Goal: Task Accomplishment & Management: Manage account settings

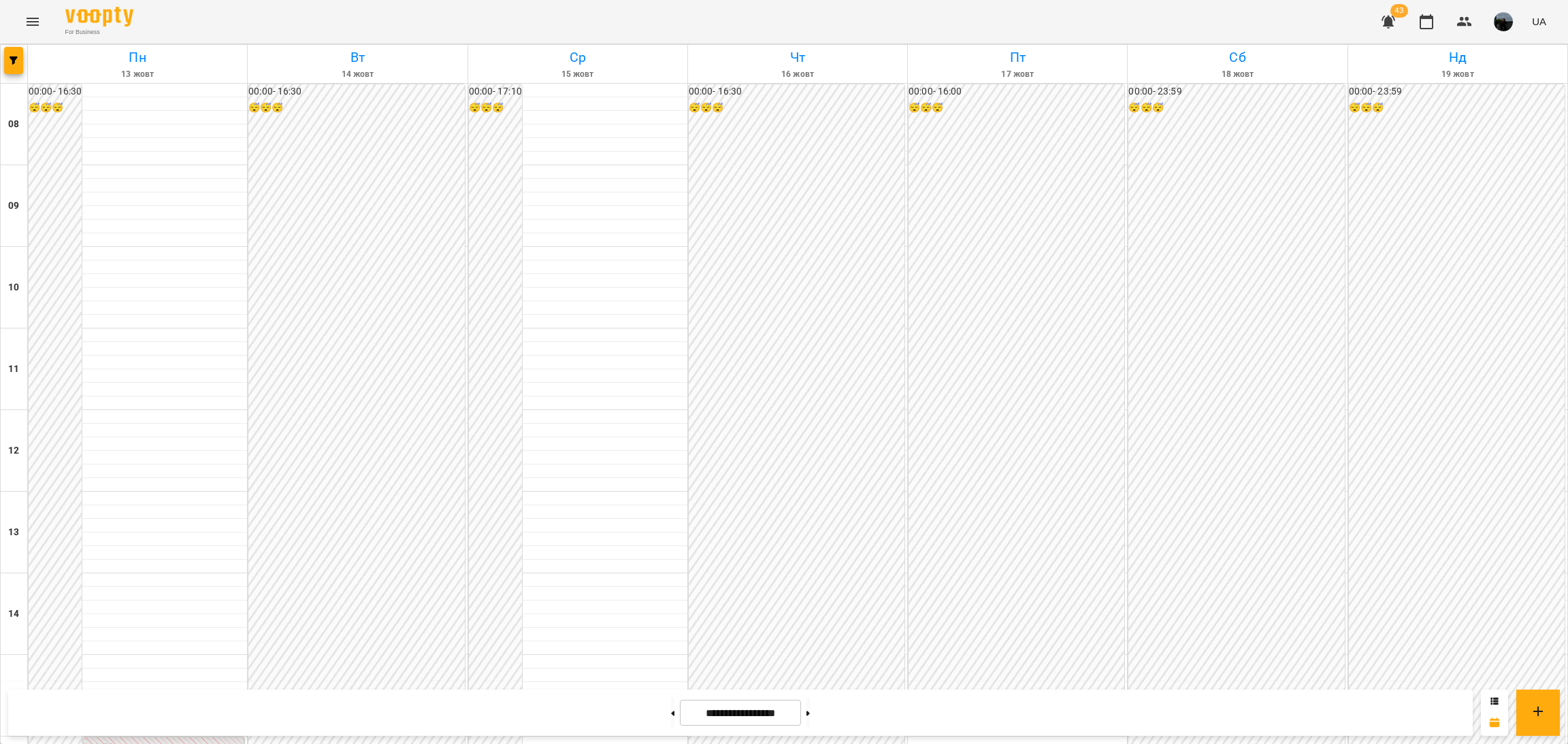
scroll to position [523, 0]
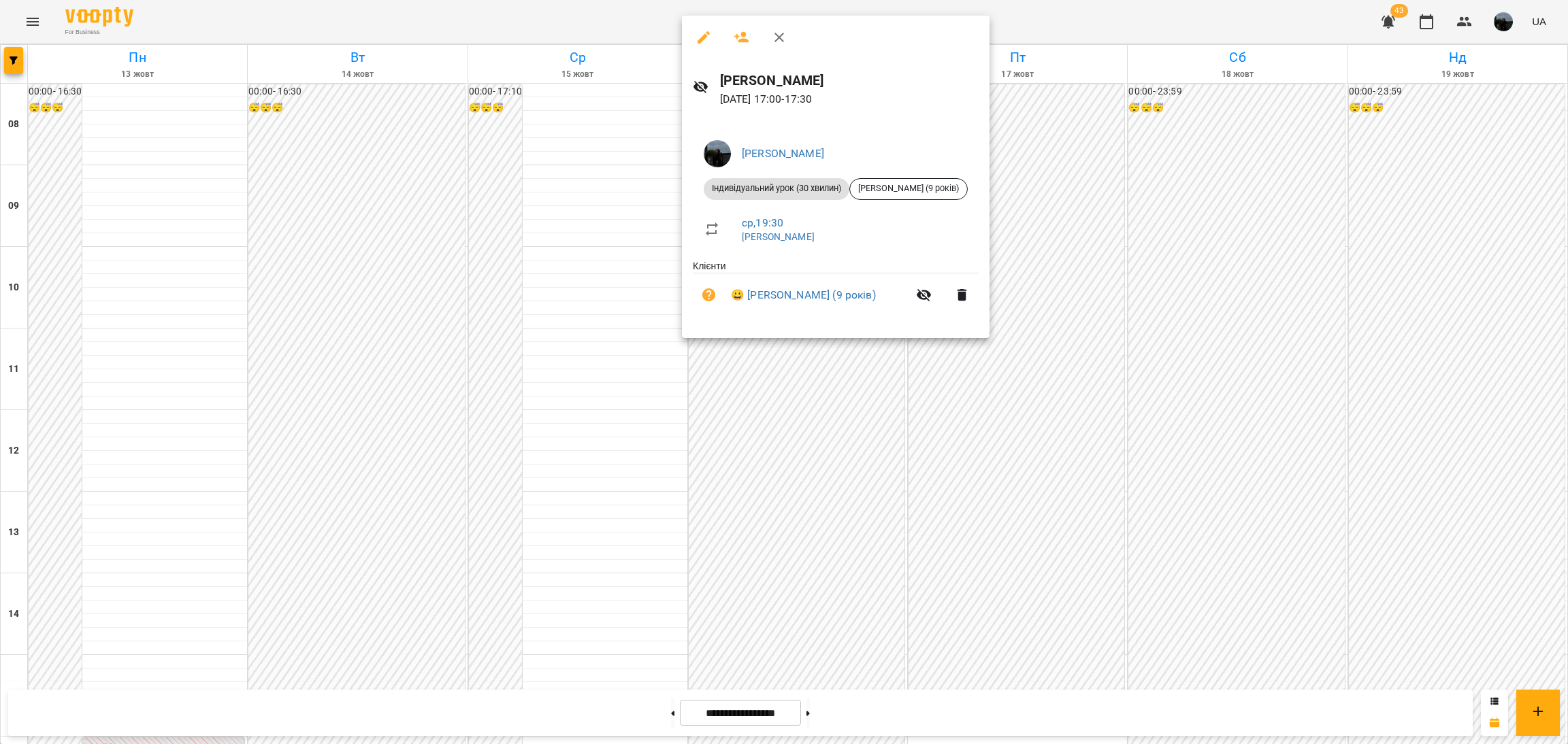
click at [814, 388] on div at bounding box center [784, 372] width 1568 height 744
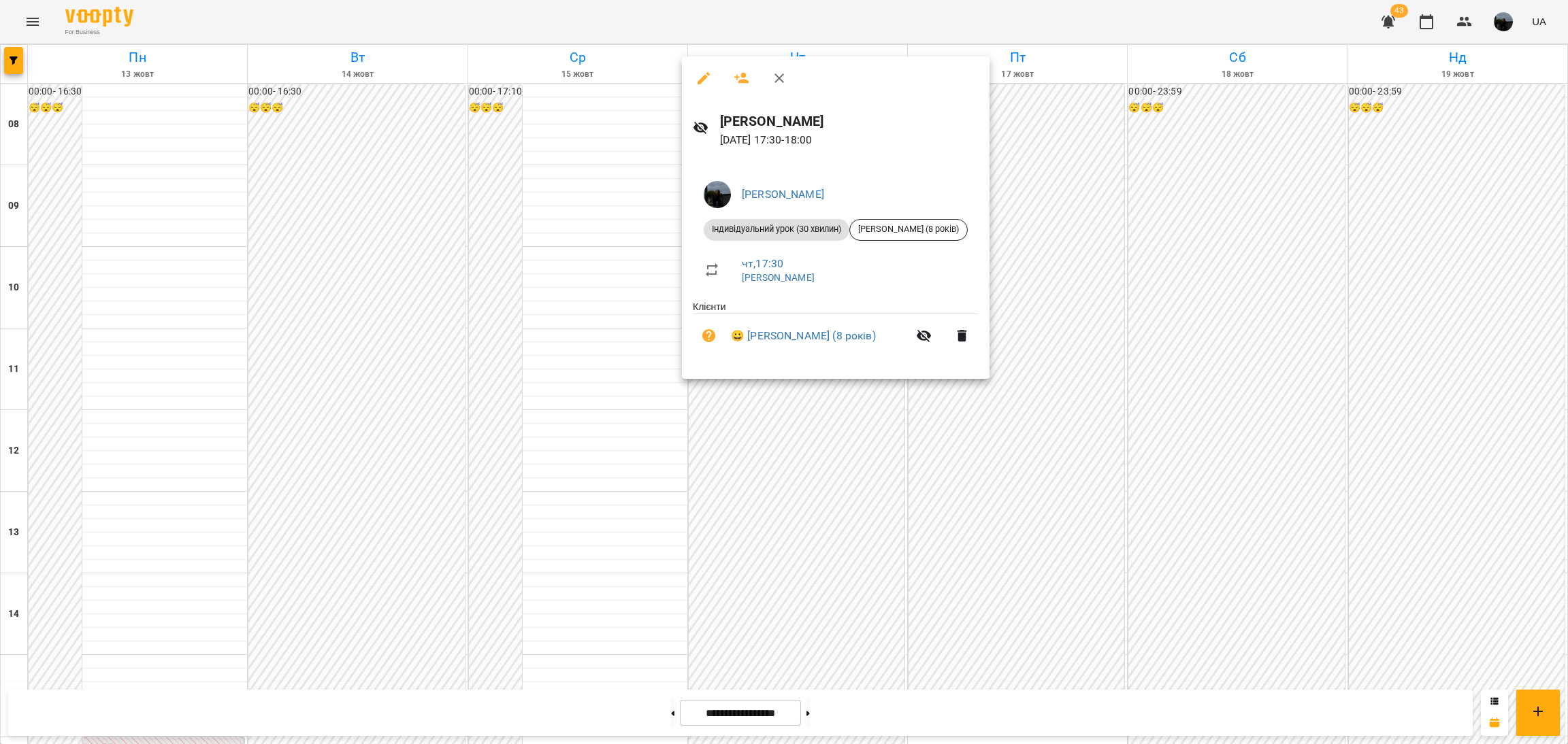
click at [783, 414] on div at bounding box center [784, 372] width 1568 height 744
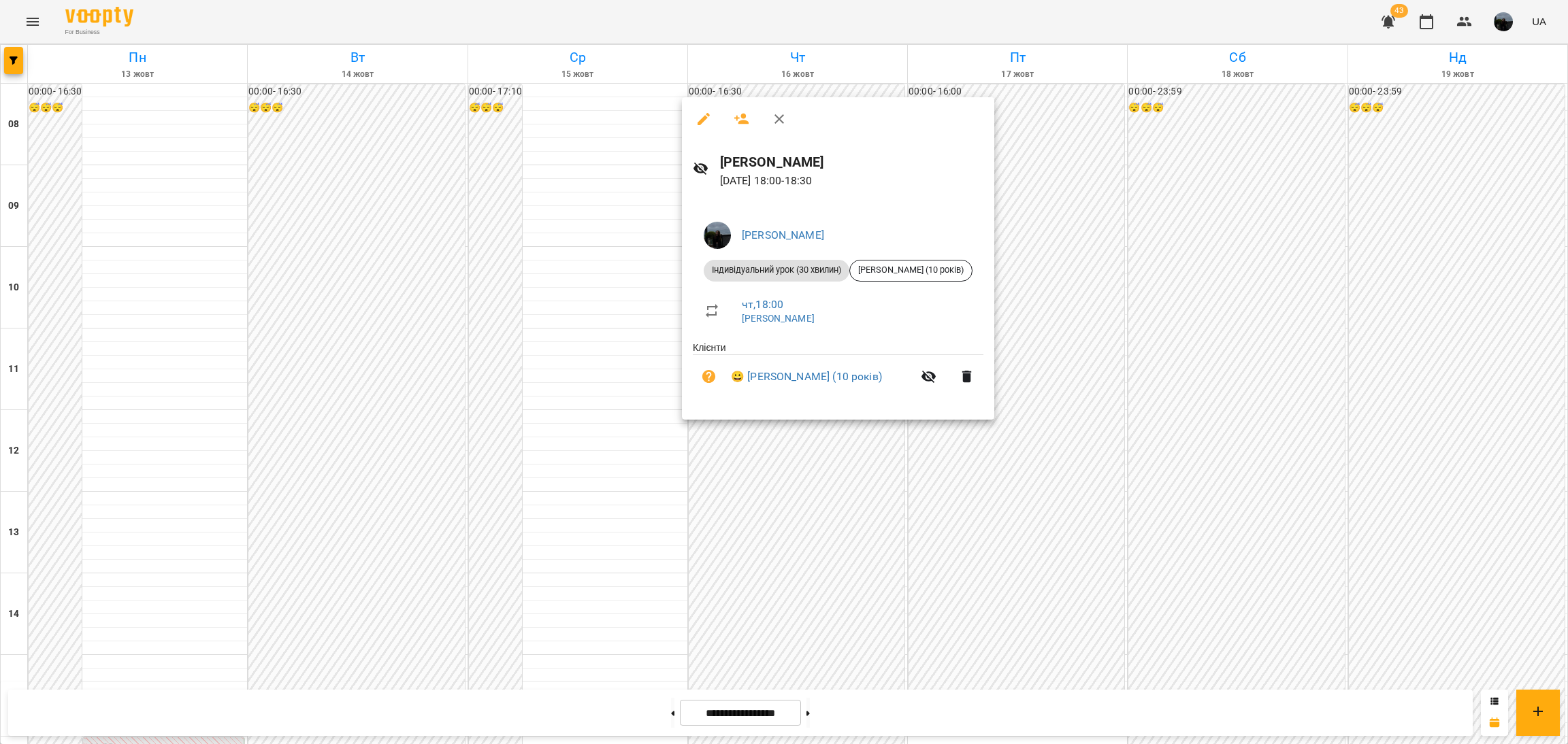
click at [793, 467] on div at bounding box center [784, 372] width 1568 height 744
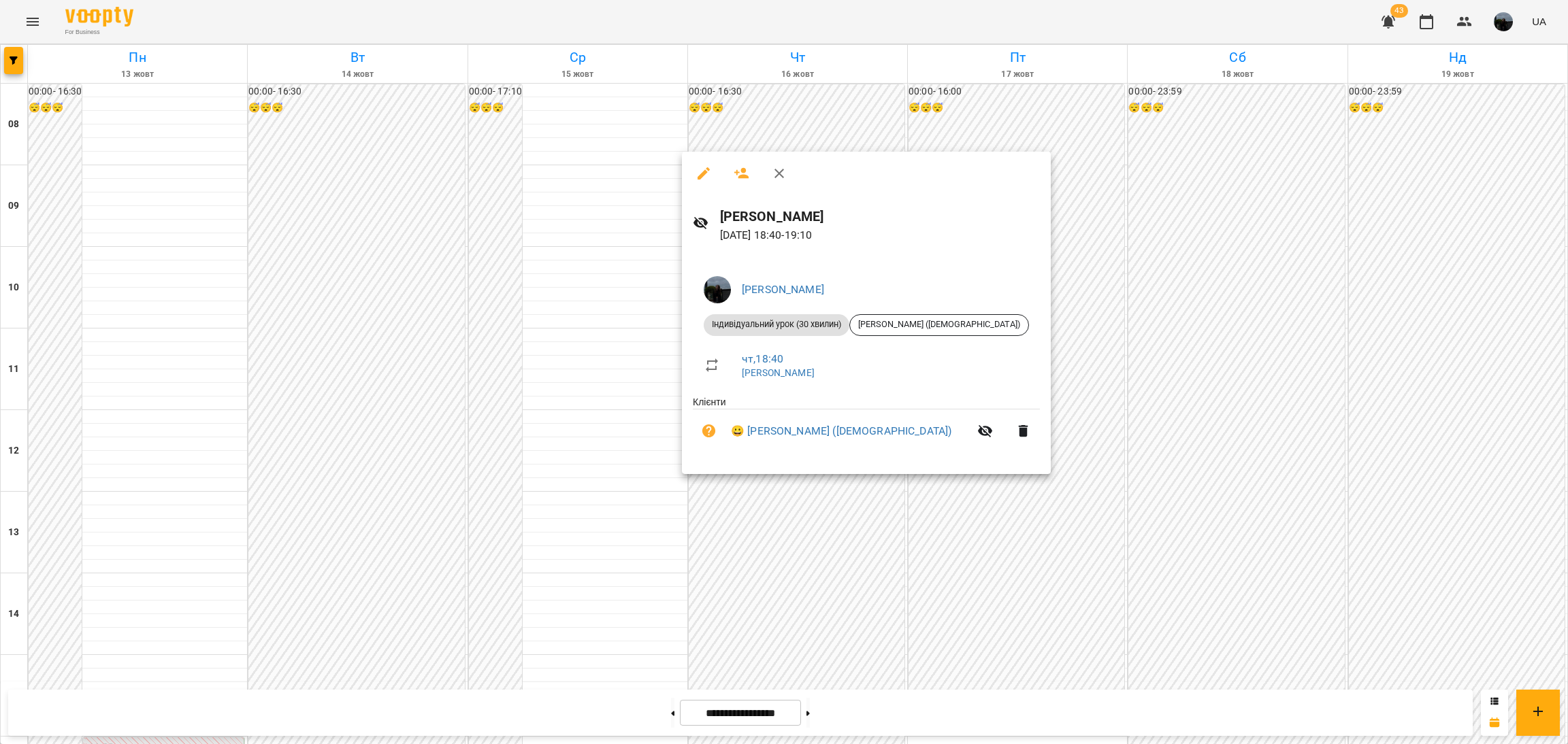
click at [781, 529] on div at bounding box center [784, 372] width 1568 height 744
